Goal: Transaction & Acquisition: Book appointment/travel/reservation

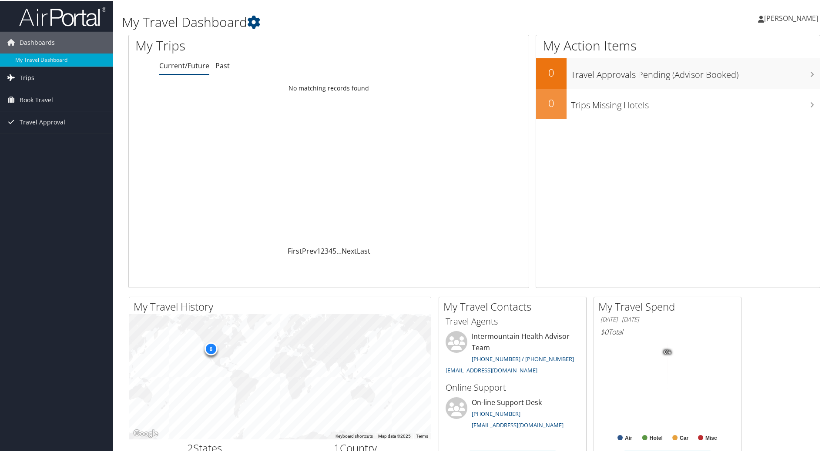
click at [34, 79] on link "Trips" at bounding box center [56, 77] width 113 height 22
click at [32, 99] on link "Current/Future Trips" at bounding box center [56, 94] width 113 height 13
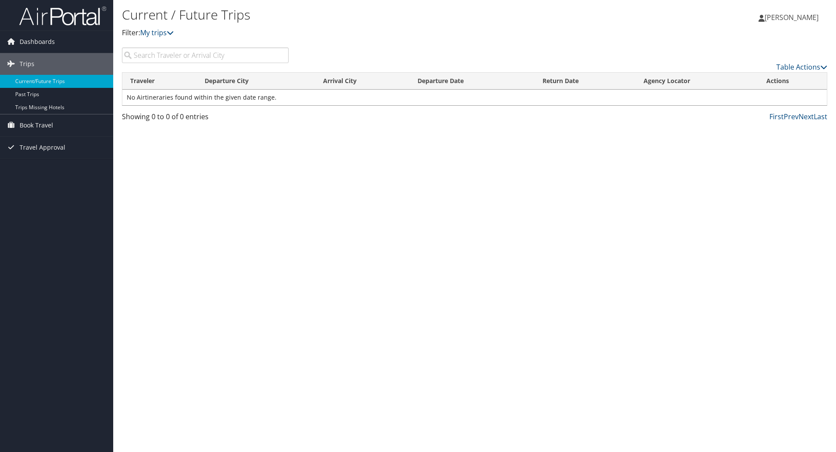
click at [224, 58] on input "search" at bounding box center [205, 55] width 167 height 16
type input "[PERSON_NAME]"
click at [33, 124] on span "Book Travel" at bounding box center [37, 125] width 34 height 22
click at [40, 140] on link "Agent Booking Request" at bounding box center [56, 142] width 113 height 13
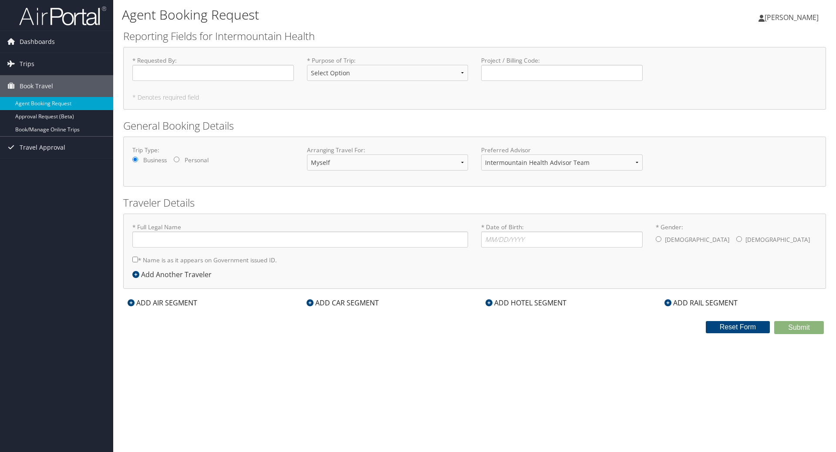
type input "[PERSON_NAME]"
click at [394, 66] on select "Select Option 3rd Party Reimbursable Business CME Conf or Education Groups Pers…" at bounding box center [387, 73] width 161 height 16
select select "Business"
click at [307, 65] on select "Select Option 3rd Party Reimbursable Business CME Conf or Education Groups Pers…" at bounding box center [387, 73] width 161 height 16
click at [206, 74] on input "* Requested By : Required" at bounding box center [212, 73] width 161 height 16
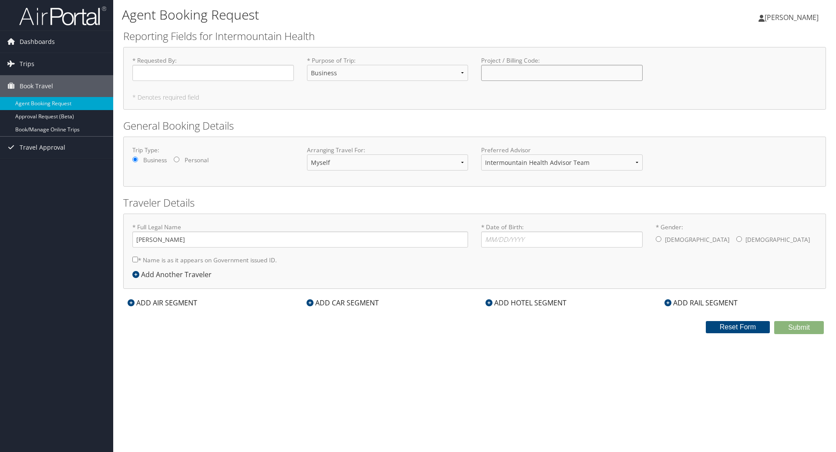
click at [550, 77] on input "Project / Billing Code : Required" at bounding box center [561, 73] width 161 height 16
click at [462, 161] on select "Myself Another Traveler Guest Traveler" at bounding box center [387, 163] width 161 height 16
select select "another"
click at [307, 155] on select "Myself Another Traveler Guest Traveler" at bounding box center [387, 163] width 161 height 16
click at [736, 239] on input "* Gender: [DEMOGRAPHIC_DATA] [DEMOGRAPHIC_DATA]" at bounding box center [739, 239] width 6 height 6
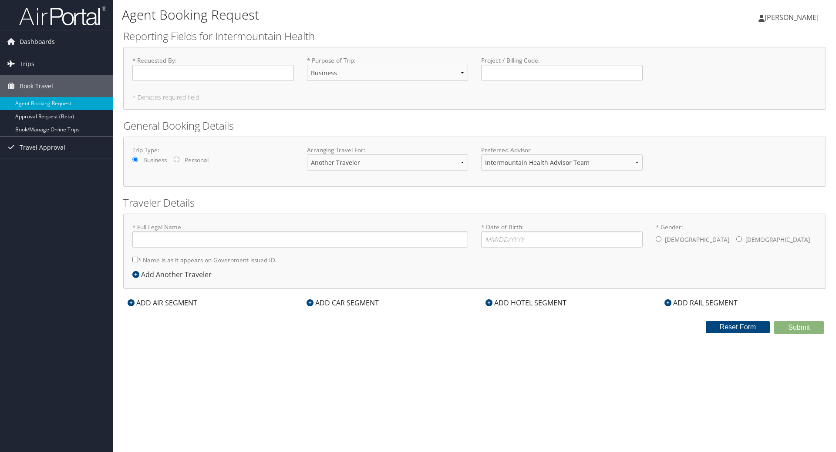
radio input "true"
click at [205, 240] on input "* Full Legal Name" at bounding box center [300, 240] width 336 height 16
click at [134, 276] on icon at bounding box center [135, 274] width 7 height 7
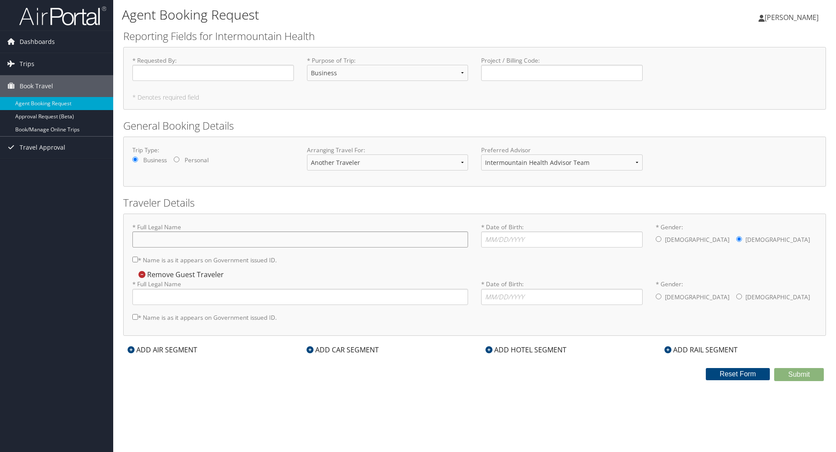
click at [188, 243] on input "* Full Legal Name" at bounding box center [300, 240] width 336 height 16
paste input "[PERSON_NAME]"
type input "[PERSON_NAME]"
click at [180, 291] on input "* Full Legal Name" at bounding box center [300, 297] width 336 height 16
paste input "[PERSON_NAME]"
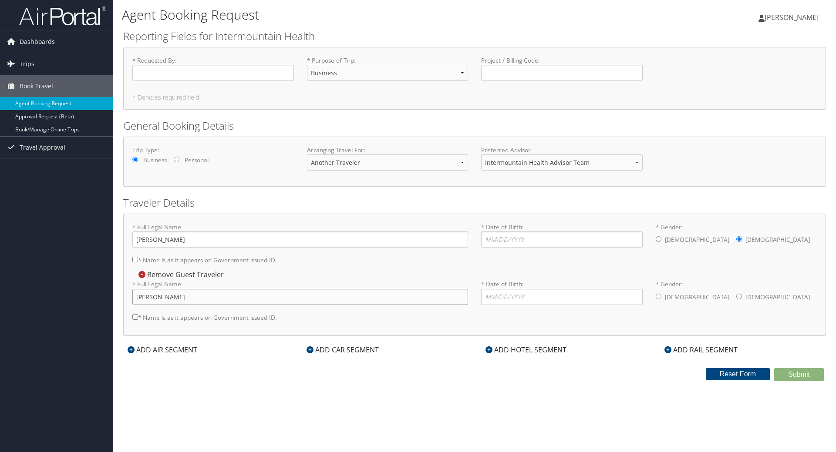
type input "[PERSON_NAME]"
click at [408, 417] on div "Agent Booking Request Harmony [PERSON_NAME] Harmony [PERSON_NAME] My Settings T…" at bounding box center [474, 226] width 723 height 452
click at [208, 75] on input "* Requested By : Required" at bounding box center [212, 73] width 161 height 16
click at [321, 74] on select "Select Option 3rd Party Reimbursable Business CME Conf or Education Groups Pers…" at bounding box center [387, 73] width 161 height 16
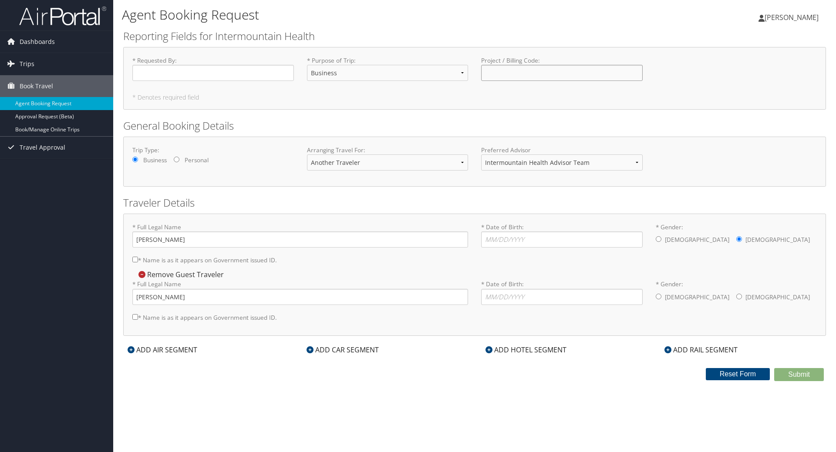
click at [512, 71] on input "Project / Billing Code : Required" at bounding box center [561, 73] width 161 height 16
click at [553, 166] on select "Intermountain Health Advisor Team" at bounding box center [561, 163] width 161 height 16
click at [736, 296] on input "* Gender: [DEMOGRAPHIC_DATA] [DEMOGRAPHIC_DATA]" at bounding box center [739, 297] width 6 height 6
radio input "true"
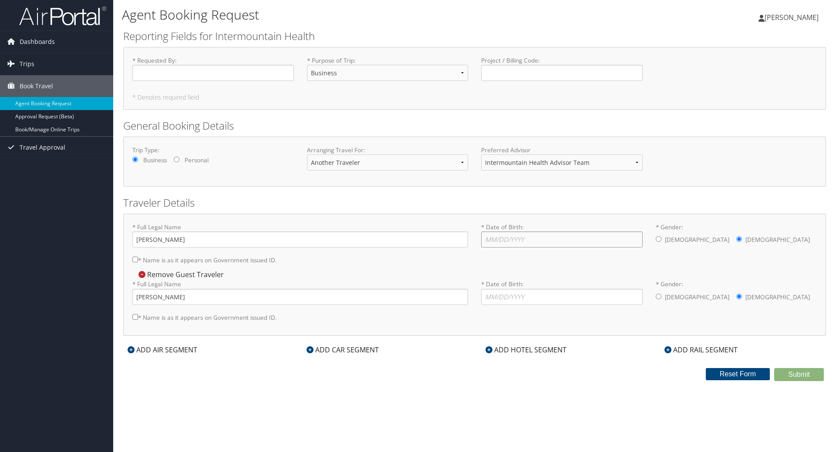
click at [497, 239] on input "* Date of Birth: Invalid Date" at bounding box center [561, 240] width 161 height 16
type input "[DATE]"
click at [517, 296] on input "* Date of Birth: Invalid Date" at bounding box center [561, 297] width 161 height 16
type input "[DATE]"
click at [202, 74] on input "* Requested By : Required" at bounding box center [212, 73] width 161 height 16
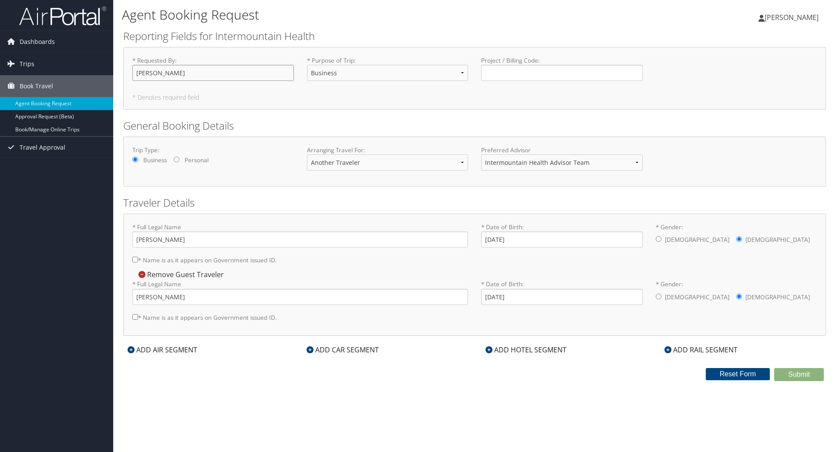
type input "[PERSON_NAME]"
click at [629, 395] on div "Agent Booking Request Harmony [PERSON_NAME] Harmony [PERSON_NAME] My Settings T…" at bounding box center [474, 226] width 723 height 452
click at [518, 395] on div "Agent Booking Request Harmony [PERSON_NAME] Harmony [PERSON_NAME] My Settings T…" at bounding box center [474, 226] width 723 height 452
click at [136, 318] on input "* Name is as it appears on Government issued ID." at bounding box center [135, 317] width 6 height 6
checkbox input "true"
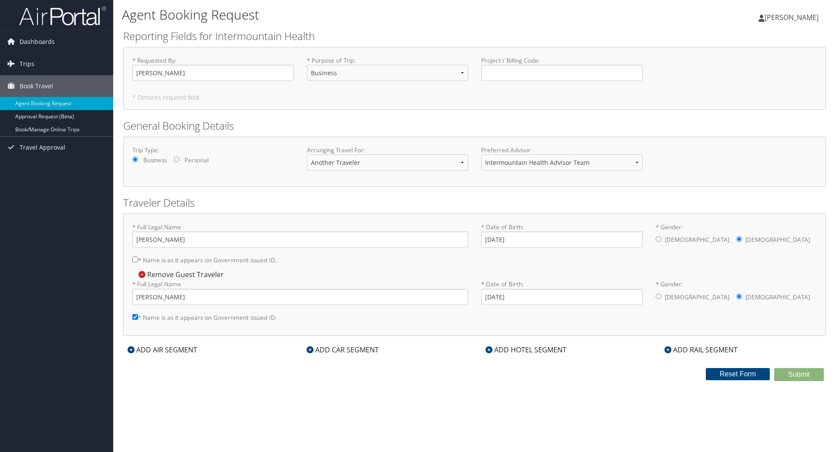
click at [135, 262] on input "* Name is as it appears on Government issued ID." at bounding box center [135, 260] width 6 height 6
checkbox input "true"
drag, startPoint x: 765, startPoint y: 401, endPoint x: 753, endPoint y: 405, distance: 12.3
click at [763, 403] on div "Agent Booking Request Harmony [PERSON_NAME] Harmony [PERSON_NAME] My Settings T…" at bounding box center [474, 226] width 723 height 452
click at [552, 290] on input "[DATE]" at bounding box center [561, 297] width 161 height 16
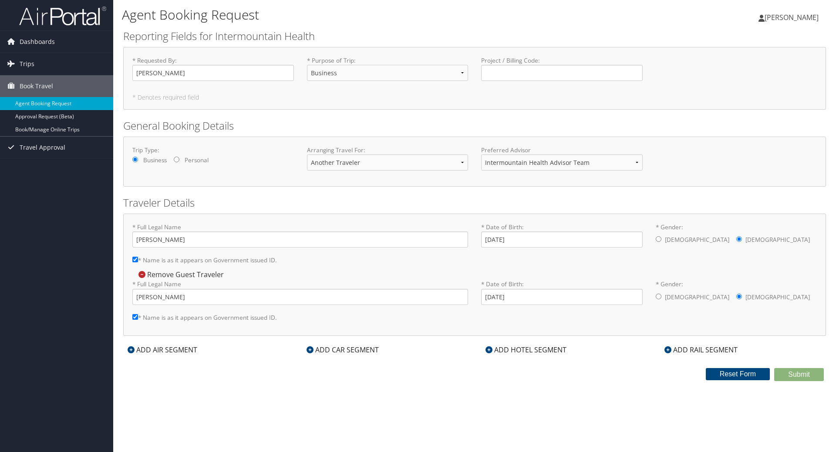
click at [131, 351] on icon at bounding box center [131, 349] width 7 height 7
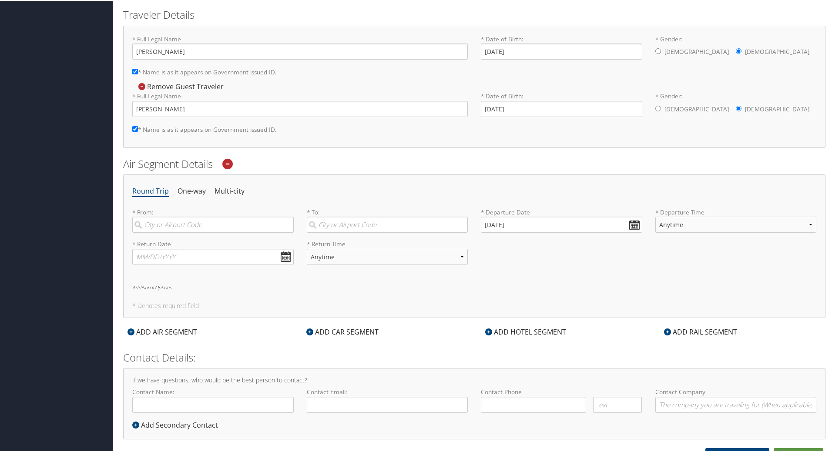
scroll to position [197, 0]
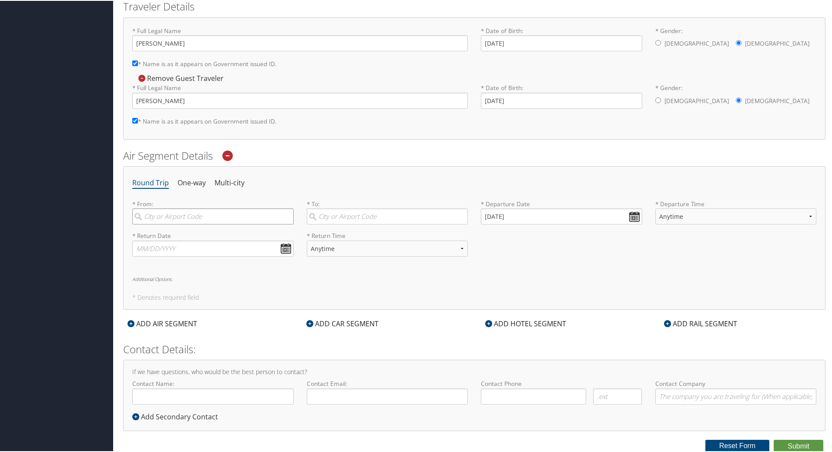
click at [152, 211] on input "search" at bounding box center [212, 216] width 161 height 16
click at [171, 239] on div "[GEOGRAPHIC_DATA] (SLC [US_STATE])" at bounding box center [214, 233] width 150 height 11
click at [171, 224] on input "SLC" at bounding box center [212, 216] width 161 height 16
type input "[GEOGRAPHIC_DATA] (SLC [US_STATE])"
click at [353, 215] on input "search" at bounding box center [387, 216] width 161 height 16
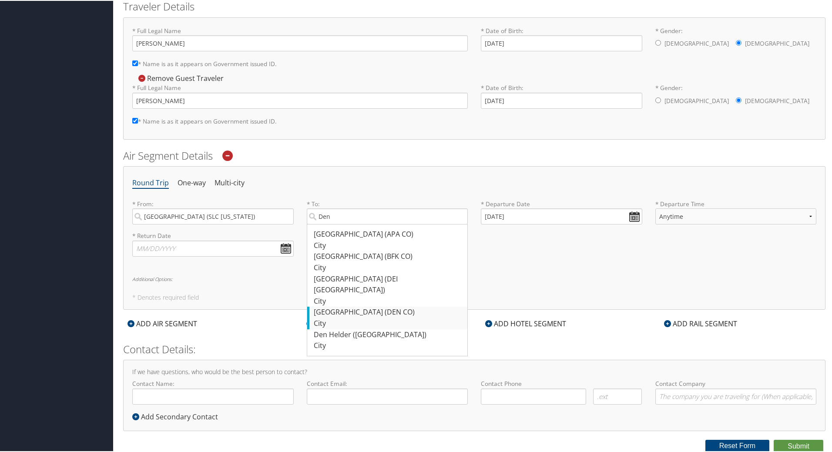
click at [333, 317] on div "City" at bounding box center [389, 322] width 150 height 11
click at [333, 224] on input "Den" at bounding box center [387, 216] width 161 height 16
type input "Denver (DEN CO)"
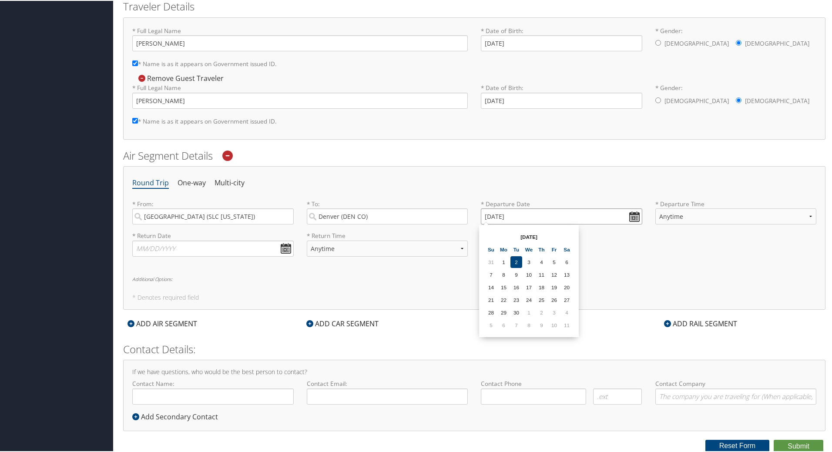
click at [631, 215] on input "[DATE]" at bounding box center [561, 216] width 161 height 16
click at [629, 214] on input "[DATE]" at bounding box center [561, 216] width 161 height 16
click at [526, 311] on td "1" at bounding box center [529, 312] width 12 height 12
click at [628, 215] on input "[DATE]" at bounding box center [561, 216] width 161 height 16
click at [571, 285] on td "20" at bounding box center [567, 287] width 12 height 12
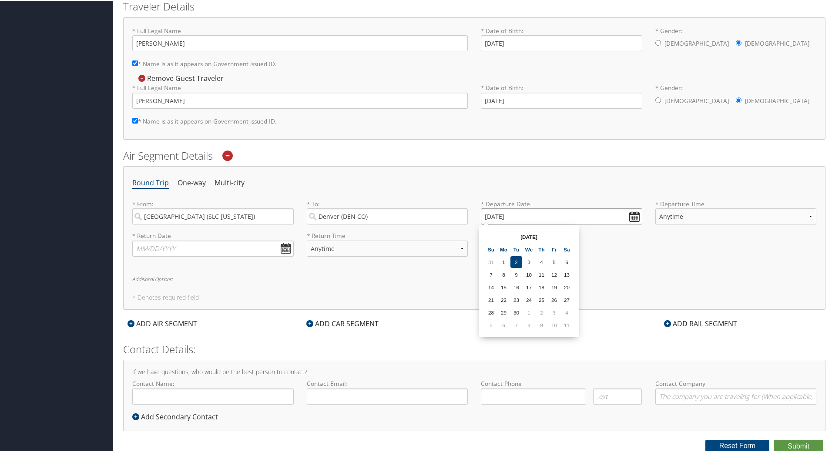
click at [632, 215] on input "[DATE]" at bounding box center [561, 216] width 161 height 16
click at [492, 214] on input "[DATE]" at bounding box center [561, 216] width 161 height 16
drag, startPoint x: 499, startPoint y: 214, endPoint x: 500, endPoint y: 219, distance: 5.4
click at [500, 219] on input "Invalid date" at bounding box center [561, 216] width 161 height 16
click at [522, 216] on input "Invalid date" at bounding box center [561, 216] width 161 height 16
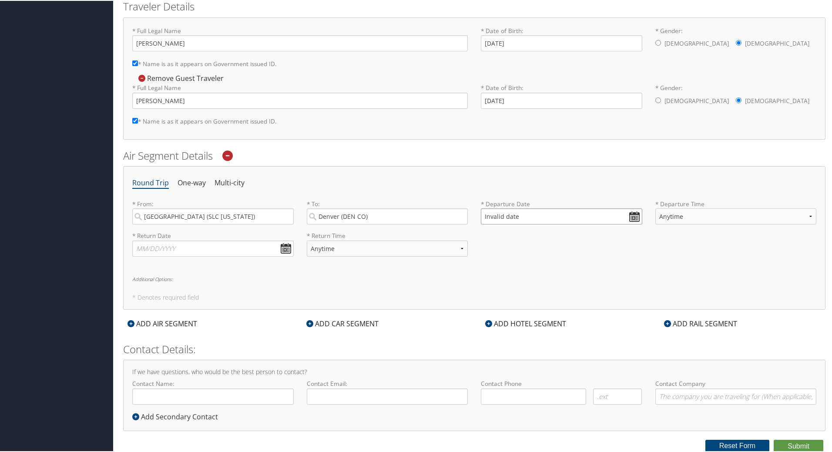
click at [633, 217] on input "Invalid date" at bounding box center [561, 216] width 161 height 16
click at [529, 311] on td "1" at bounding box center [529, 312] width 12 height 12
click at [498, 214] on input "[DATE]" at bounding box center [561, 216] width 161 height 16
click at [635, 215] on input "Invalid date" at bounding box center [561, 216] width 161 height 16
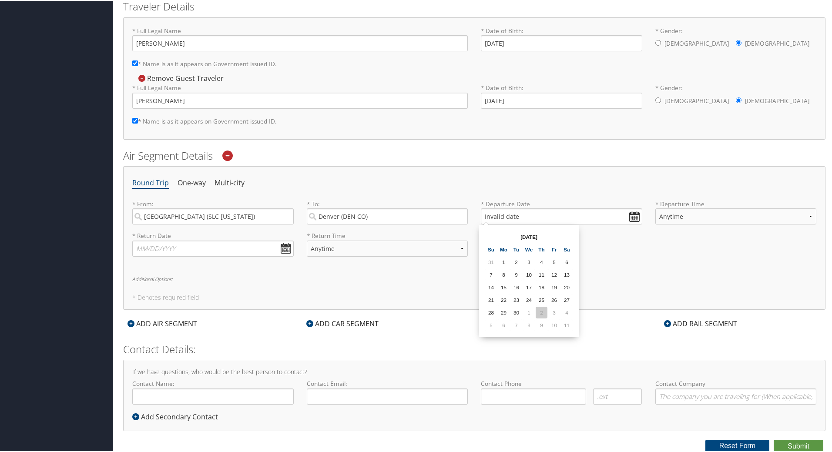
click at [541, 314] on td "2" at bounding box center [542, 312] width 12 height 12
click at [634, 216] on input "[DATE]" at bounding box center [561, 216] width 161 height 16
click at [568, 308] on td "4" at bounding box center [567, 312] width 12 height 12
click at [633, 213] on input "[DATE]" at bounding box center [561, 216] width 161 height 16
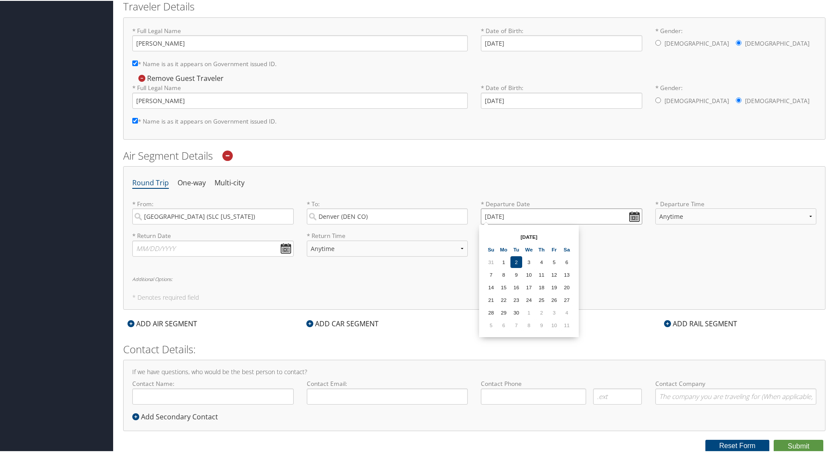
click at [633, 213] on input "[DATE]" at bounding box center [561, 216] width 161 height 16
click at [572, 234] on th at bounding box center [567, 236] width 12 height 12
click at [528, 300] on td "22" at bounding box center [529, 299] width 12 height 12
click at [632, 209] on input "[DATE]" at bounding box center [561, 216] width 161 height 16
click at [558, 230] on th "[DATE]" at bounding box center [529, 236] width 62 height 12
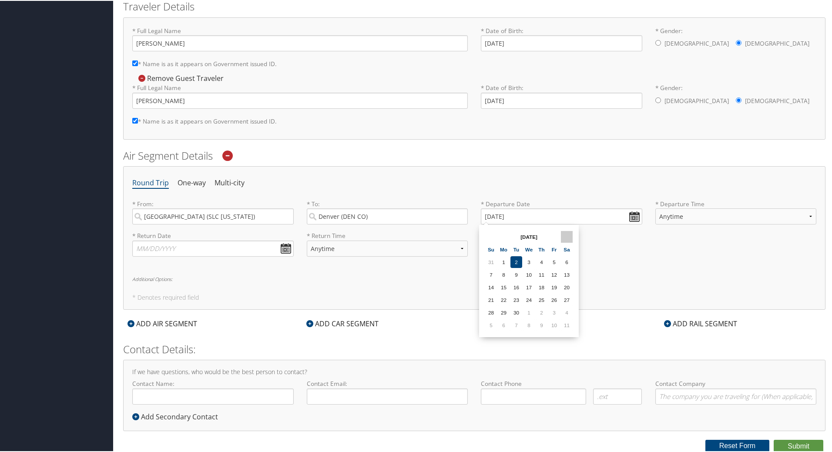
click at [565, 235] on th at bounding box center [567, 236] width 12 height 12
click at [506, 299] on td "20" at bounding box center [504, 299] width 12 height 12
type input "[DATE]"
click at [690, 216] on select "Anytime Early Morning (5AM-7AM) Morning (7AM-12PM) Afternoon (12PM-5PM) Evening…" at bounding box center [736, 216] width 161 height 16
select select "9:00 AM"
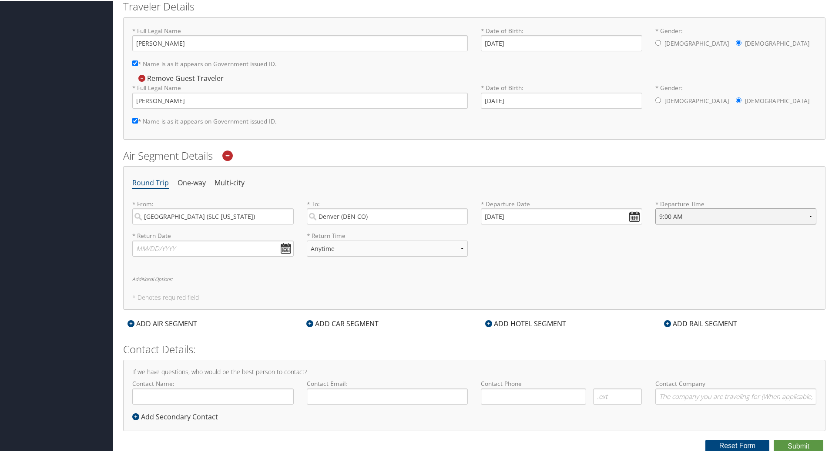
click at [656, 208] on select "Anytime Early Morning (5AM-7AM) Morning (7AM-12PM) Afternoon (12PM-5PM) Evening…" at bounding box center [736, 216] width 161 height 16
click at [280, 249] on input "text" at bounding box center [212, 248] width 161 height 16
click at [213, 266] on th "[DATE]" at bounding box center [182, 268] width 62 height 12
click at [218, 267] on th at bounding box center [220, 268] width 12 height 12
click at [185, 333] on td "22" at bounding box center [182, 332] width 12 height 12
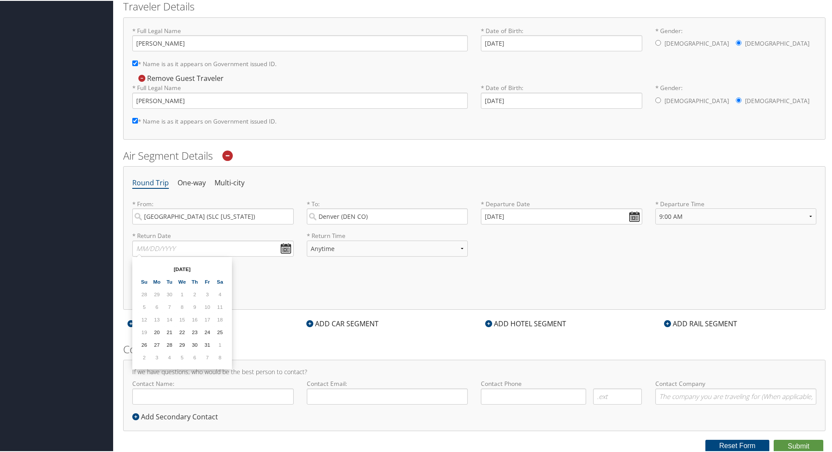
type input "[DATE]"
click at [461, 251] on select "Anytime Early Morning (5AM-7AM) Morning (7AM-12PM) Afternoon (12PM-5PM) Evening…" at bounding box center [387, 248] width 161 height 16
select select "4:00 PM"
click at [307, 240] on select "Anytime Early Morning (5AM-7AM) Morning (7AM-12PM) Afternoon (12PM-5PM) Evening…" at bounding box center [387, 248] width 161 height 16
click at [165, 390] on input "Contact Name:" at bounding box center [212, 396] width 161 height 16
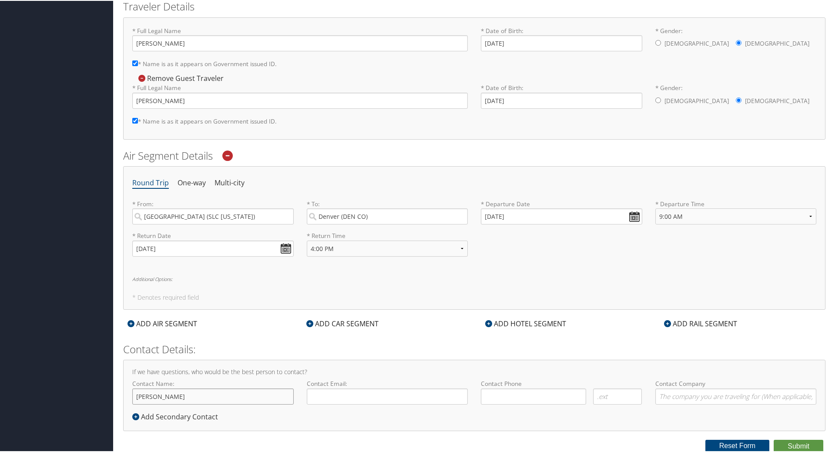
type input "[PERSON_NAME]"
type input "[EMAIL_ADDRESS][PERSON_NAME][DOMAIN_NAME]"
type input "[PHONE_NUMBER]"
click at [674, 395] on input "Contact Company" at bounding box center [736, 396] width 161 height 16
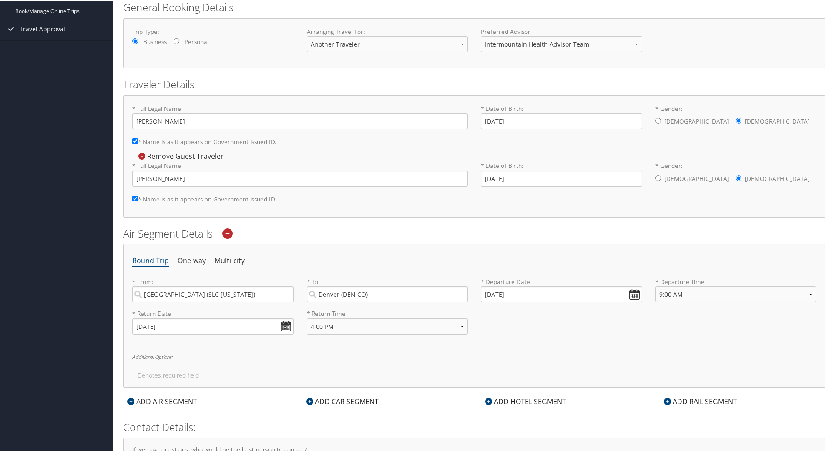
scroll to position [110, 0]
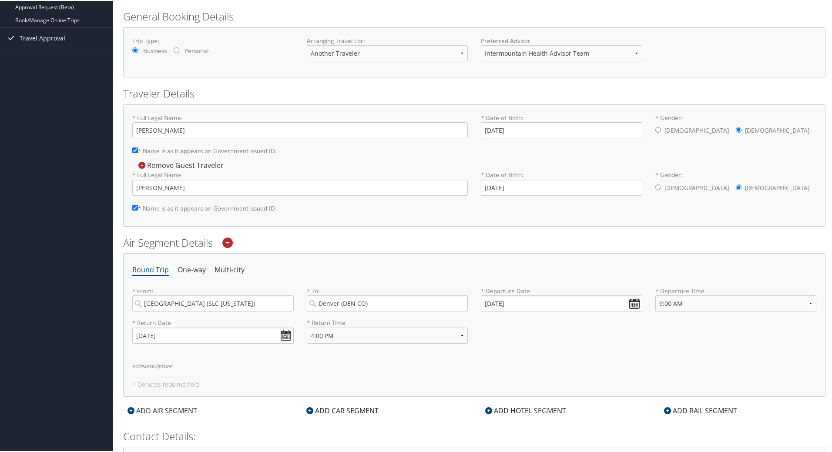
type input "Intermountain Health"
click at [811, 305] on select "Anytime Early Morning (5AM-7AM) Morning (7AM-12PM) Afternoon (12PM-5PM) Evening…" at bounding box center [736, 303] width 161 height 16
click at [656, 295] on select "Anytime Early Morning (5AM-7AM) Morning (7AM-12PM) Afternoon (12PM-5PM) Evening…" at bounding box center [736, 303] width 161 height 16
click at [740, 350] on div "Round Trip One-way Multi-city * From: [GEOGRAPHIC_DATA] ([GEOGRAPHIC_DATA] [US_…" at bounding box center [474, 323] width 703 height 143
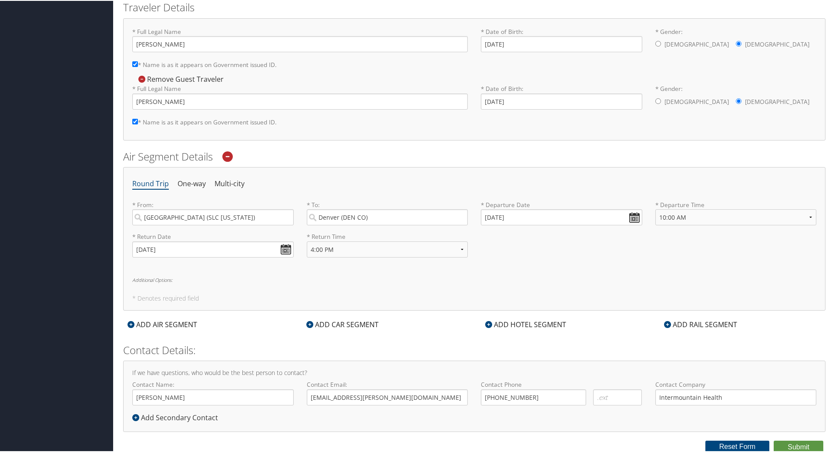
scroll to position [197, 0]
click at [804, 216] on select "Anytime Early Morning (5AM-7AM) Morning (7AM-12PM) Afternoon (12PM-5PM) Evening…" at bounding box center [736, 216] width 161 height 16
select select "9:00 AM"
click at [656, 208] on select "Anytime Early Morning (5AM-7AM) Morning (7AM-12PM) Afternoon (12PM-5PM) Evening…" at bounding box center [736, 216] width 161 height 16
click at [725, 276] on h6 "Additional Options:" at bounding box center [474, 278] width 684 height 5
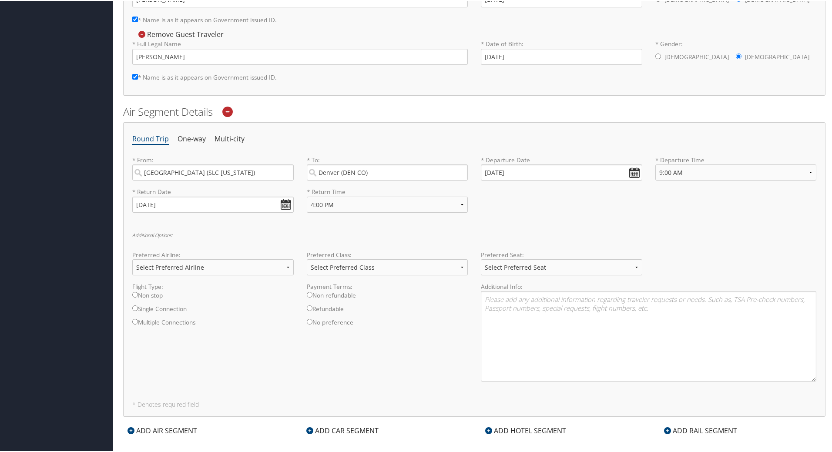
scroll to position [284, 0]
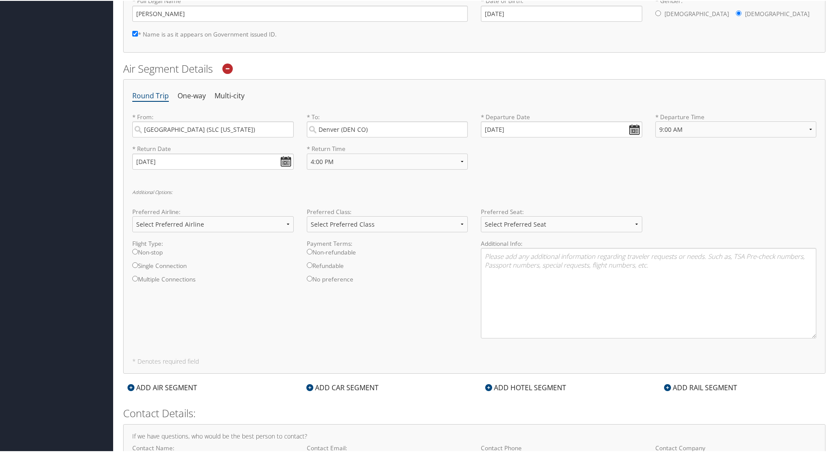
click at [136, 250] on input "Non-stop" at bounding box center [135, 251] width 6 height 6
radio input "true"
click at [229, 221] on select "Select Preferred Airline Delta United Airlines American Airlines Southwest Airl…" at bounding box center [212, 223] width 161 height 16
select select "Delta(DL)"
click at [132, 215] on select "Select Preferred Airline Delta United Airlines American Airlines Southwest Airl…" at bounding box center [212, 223] width 161 height 16
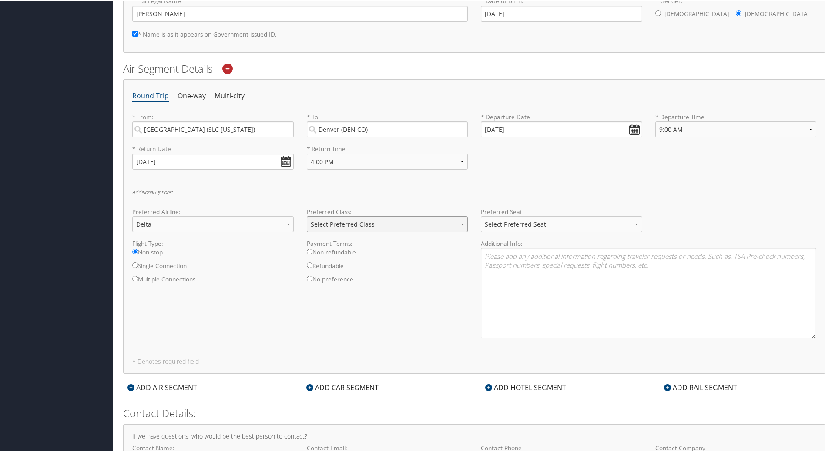
click at [390, 223] on select "Select Preferred Class Economy Economy Plus Business First Class" at bounding box center [387, 223] width 161 height 16
click at [484, 222] on select "Select Preferred Seat Aisle Window Middle" at bounding box center [561, 223] width 161 height 16
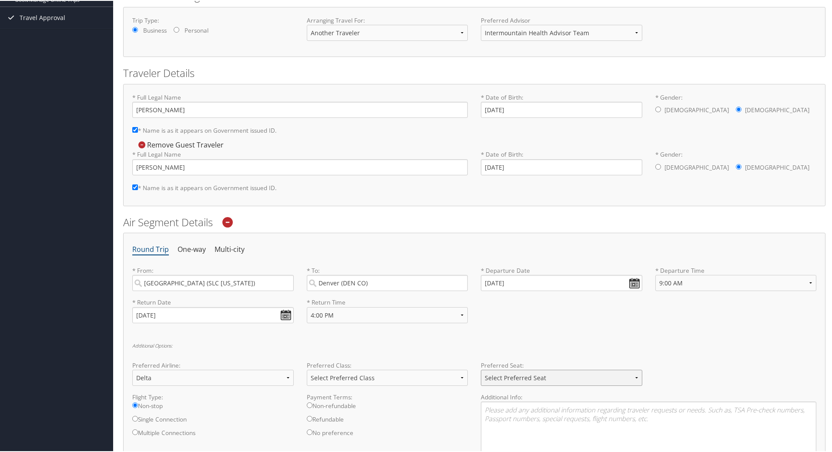
scroll to position [0, 0]
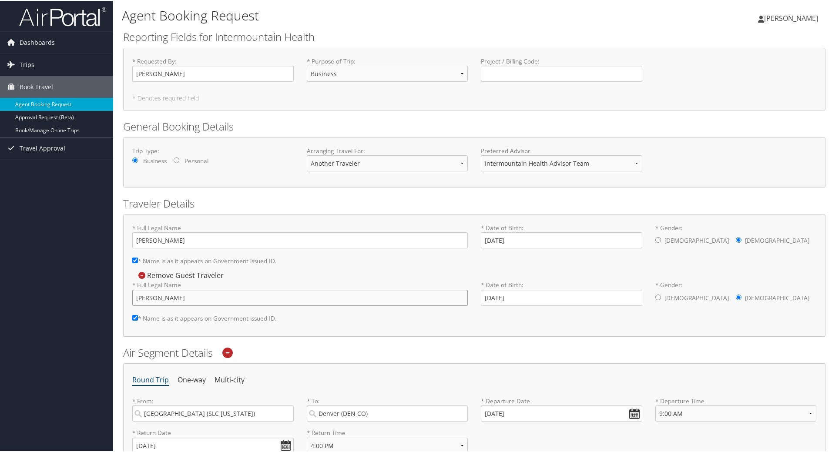
drag, startPoint x: 198, startPoint y: 291, endPoint x: 198, endPoint y: 296, distance: 4.9
click at [198, 291] on input "[PERSON_NAME]" at bounding box center [300, 297] width 336 height 16
drag, startPoint x: 200, startPoint y: 299, endPoint x: 108, endPoint y: 297, distance: 92.7
click at [108, 297] on div "Dashboards My Travel Dashboard Trips Current/Future Trips Past Trips Trips Miss…" at bounding box center [418, 400] width 836 height 800
paste input "hrine [PERSON_NAME]"
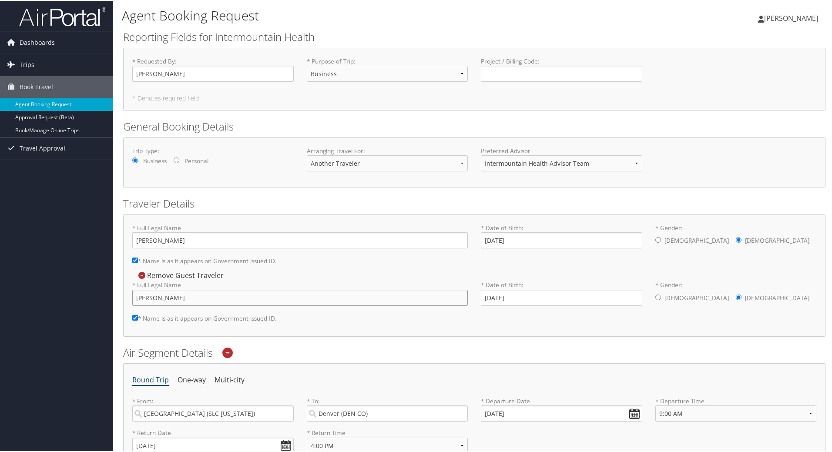
click at [360, 299] on input "[PERSON_NAME]" at bounding box center [300, 297] width 336 height 16
type input "[PERSON_NAME]"
click at [525, 299] on input "[DATE]" at bounding box center [561, 297] width 161 height 16
type input "0"
type input "[DATE]"
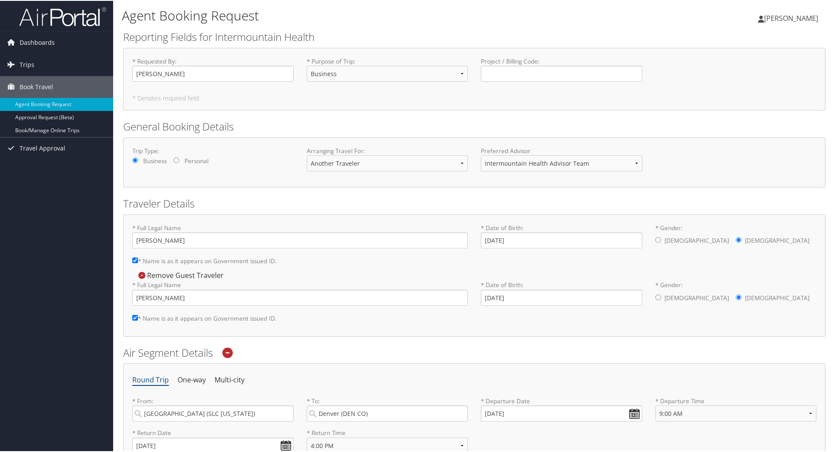
click at [543, 322] on div "* Full Legal Name [PERSON_NAME] * Name is as it appears on Government issued ID…" at bounding box center [474, 303] width 697 height 47
click at [328, 300] on input "[PERSON_NAME]" at bounding box center [300, 297] width 336 height 16
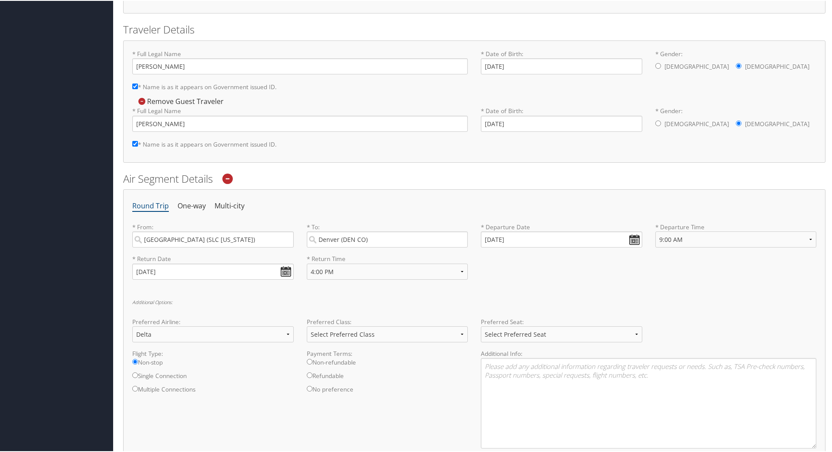
scroll to position [218, 0]
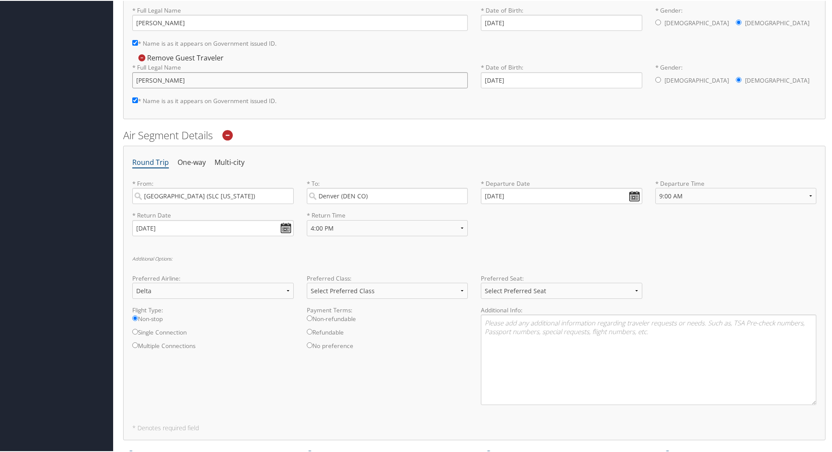
click at [225, 80] on input "[PERSON_NAME]" at bounding box center [300, 79] width 336 height 16
drag, startPoint x: 229, startPoint y: 77, endPoint x: 124, endPoint y: 77, distance: 104.9
click at [120, 77] on div "Agent Booking Request Harmony [PERSON_NAME] Harmony [PERSON_NAME] My Settings T…" at bounding box center [474, 182] width 723 height 800
click at [549, 333] on textarea at bounding box center [649, 359] width 336 height 91
paste textarea "[PERSON_NAME]"
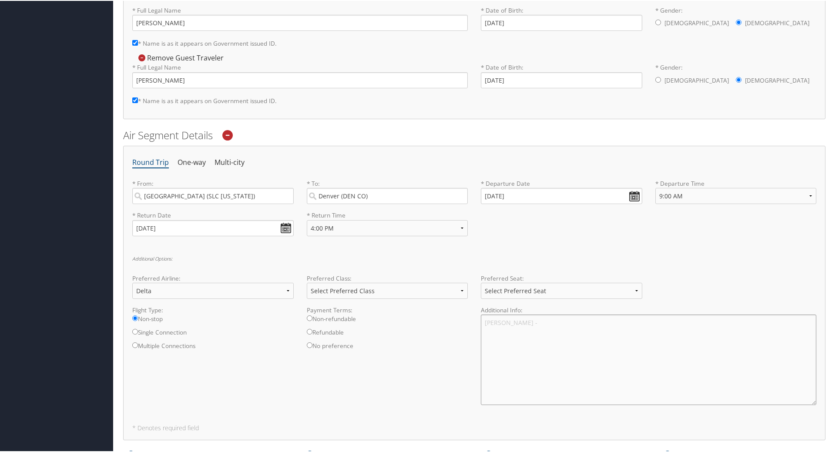
drag, startPoint x: 524, startPoint y: 324, endPoint x: 547, endPoint y: 327, distance: 23.2
click at [524, 324] on textarea "[PERSON_NAME] -" at bounding box center [649, 359] width 336 height 91
click at [577, 323] on textarea "[PERSON_NAME] -" at bounding box center [649, 359] width 336 height 91
paste textarea "prefer an aisle. If there's any way to get an exit row, that would be great bec…"
click at [595, 323] on textarea "[PERSON_NAME] - prefer an aisle. If there's any way to get an exit row, that wo…" at bounding box center [649, 359] width 336 height 91
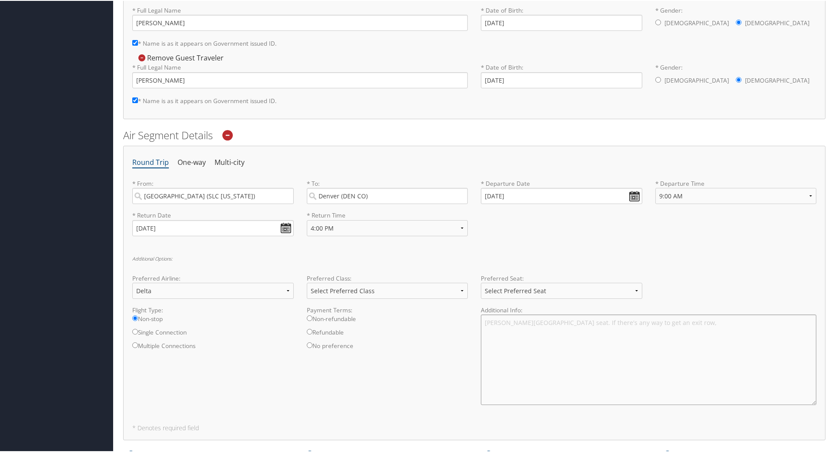
type textarea "[PERSON_NAME][GEOGRAPHIC_DATA] seat. If there's any way to get an exit row,"
click at [442, 294] on select "Select Preferred Class Economy Economy Plus Business First Class" at bounding box center [387, 290] width 161 height 16
select select "Economy"
click at [307, 282] on select "Select Preferred Class Economy Economy Plus Business First Class" at bounding box center [387, 290] width 161 height 16
click at [407, 340] on label "Refundable" at bounding box center [387, 333] width 161 height 13
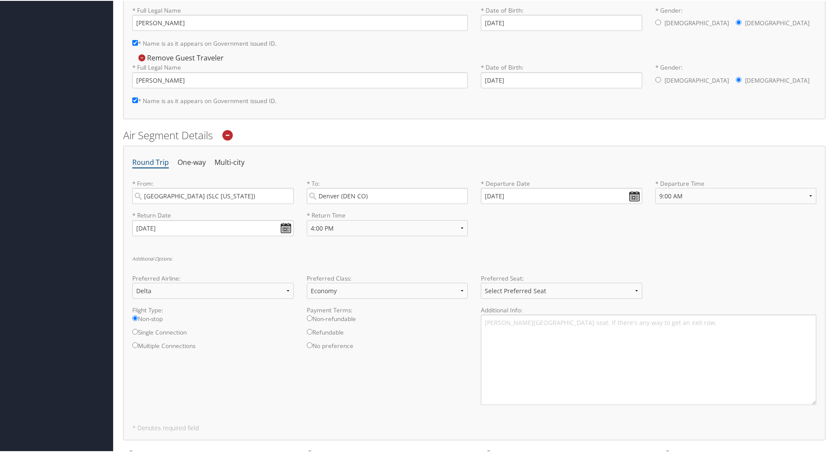
click at [313, 334] on input "Refundable" at bounding box center [310, 331] width 6 height 6
radio input "true"
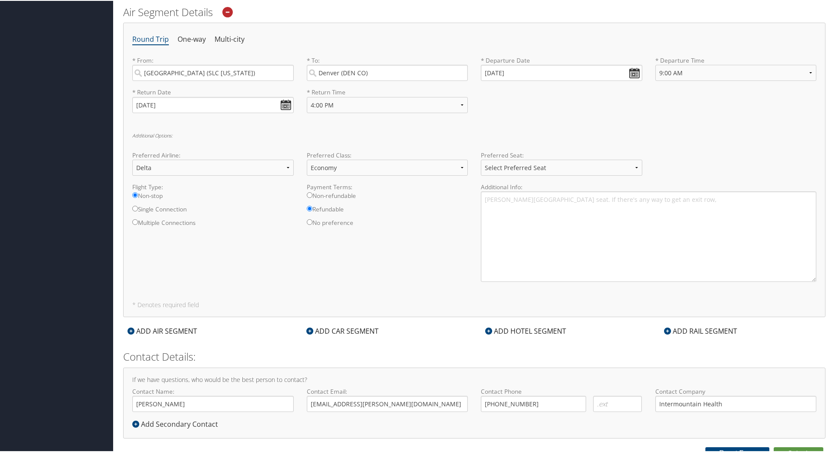
scroll to position [348, 0]
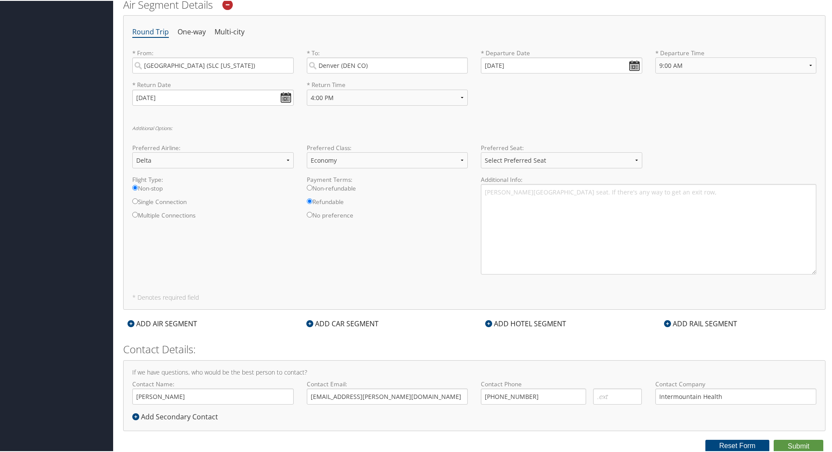
click at [131, 325] on icon at bounding box center [131, 322] width 7 height 7
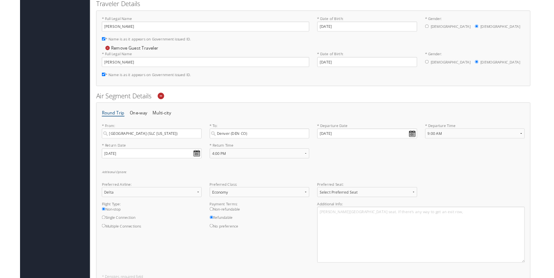
scroll to position [218, 0]
